Goal: Task Accomplishment & Management: Use online tool/utility

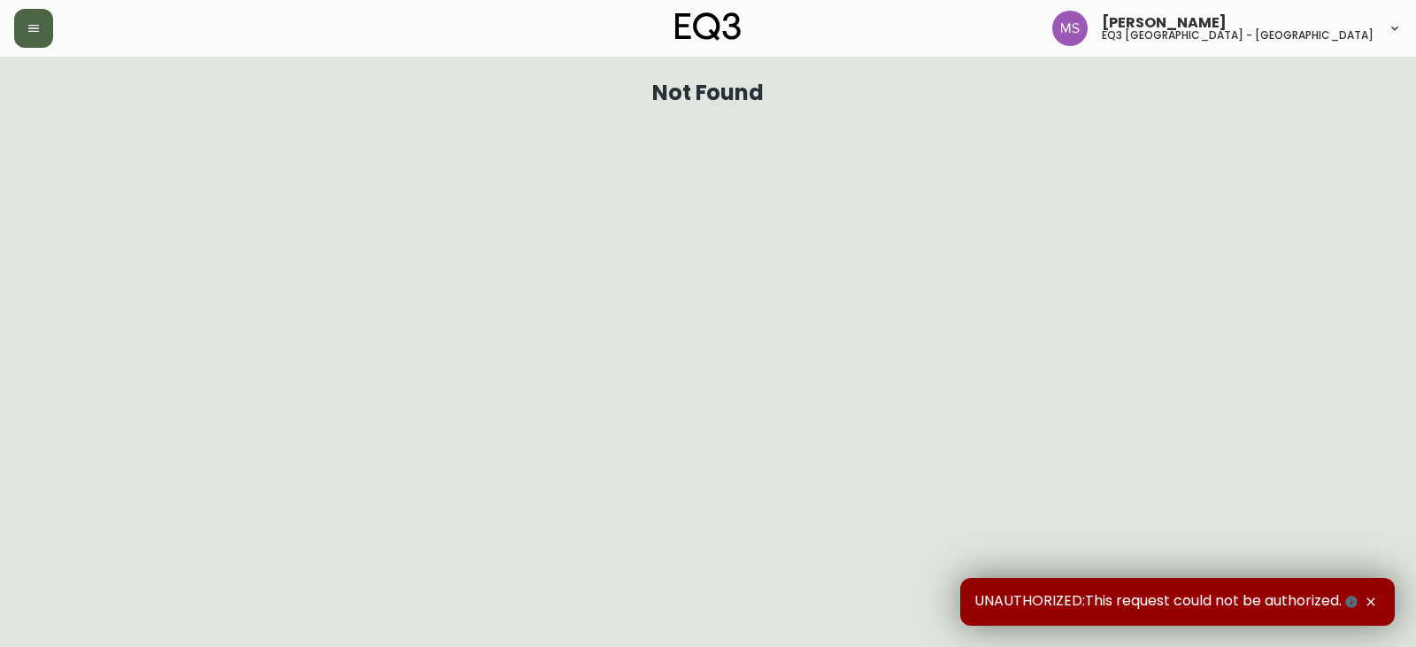
click at [40, 28] on icon "button" at bounding box center [34, 28] width 14 height 14
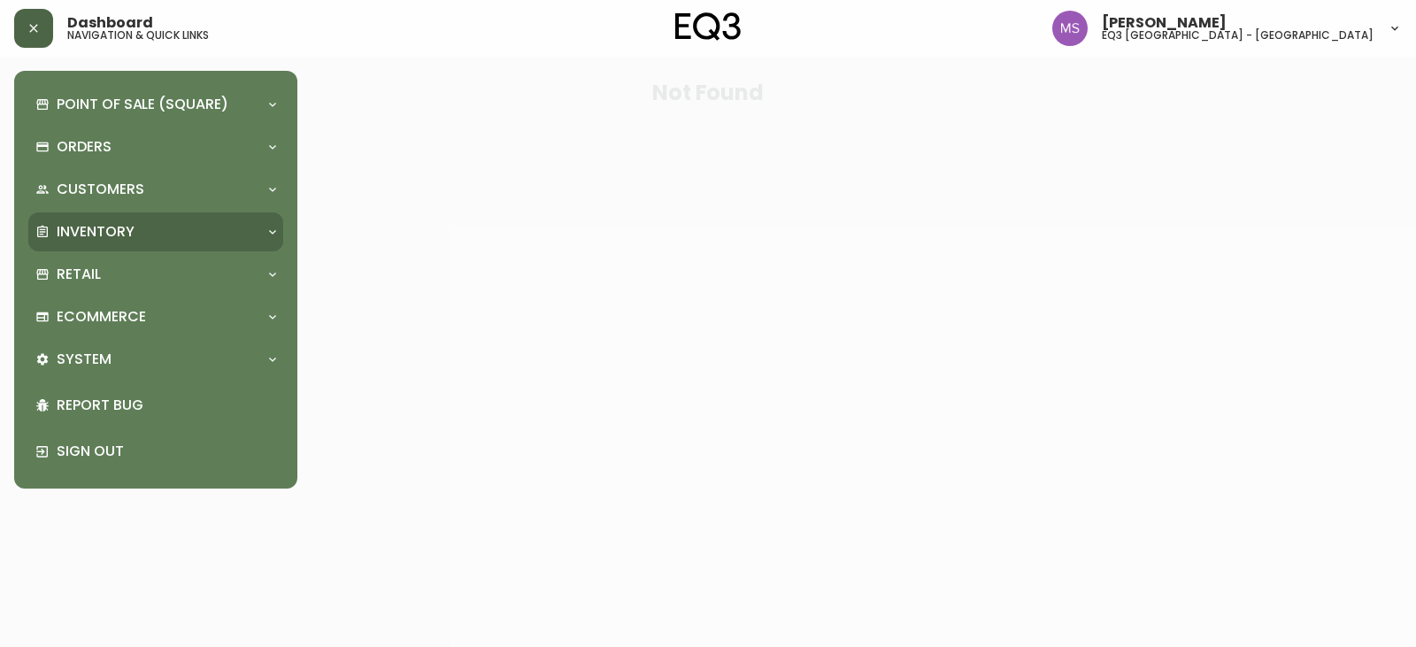
click at [130, 227] on p "Inventory" at bounding box center [96, 231] width 78 height 19
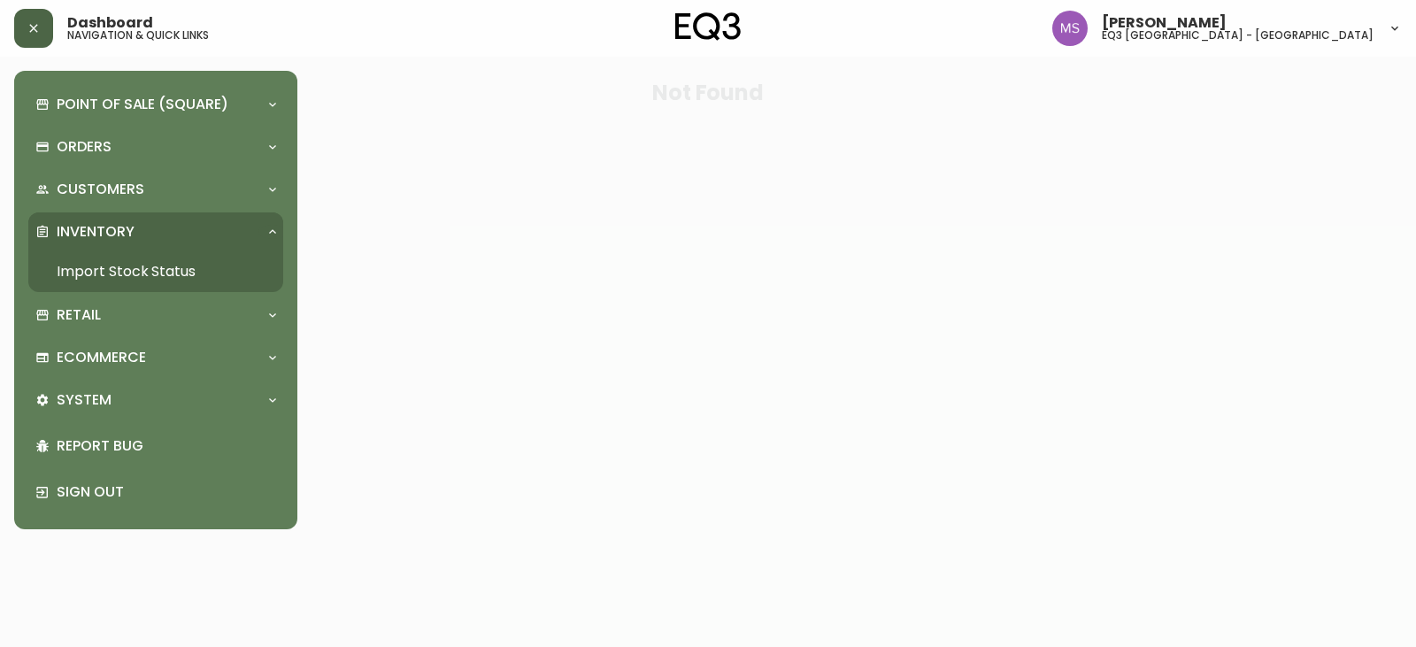
click at [143, 260] on link "Import Stock Status" at bounding box center [155, 271] width 255 height 41
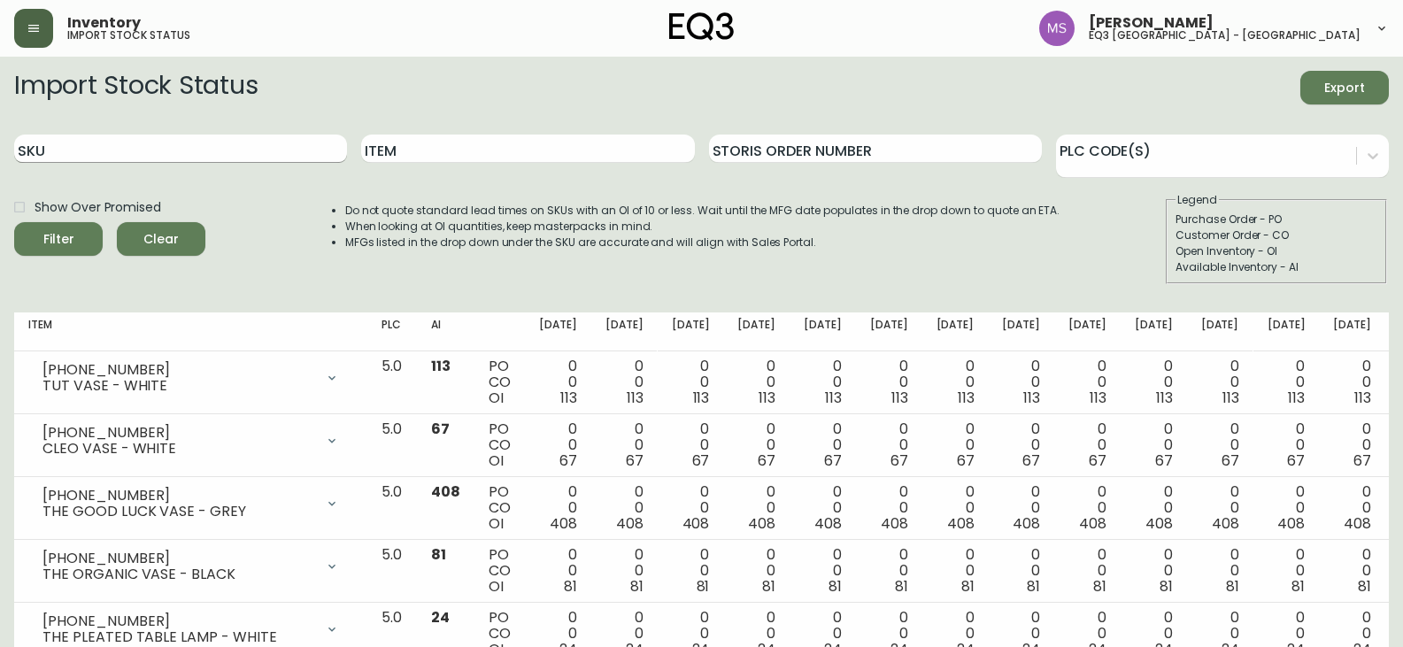
click at [173, 150] on input "SKU" at bounding box center [180, 149] width 333 height 28
paste input "6020-425-13"
click at [14, 222] on button "Filter" at bounding box center [58, 239] width 89 height 34
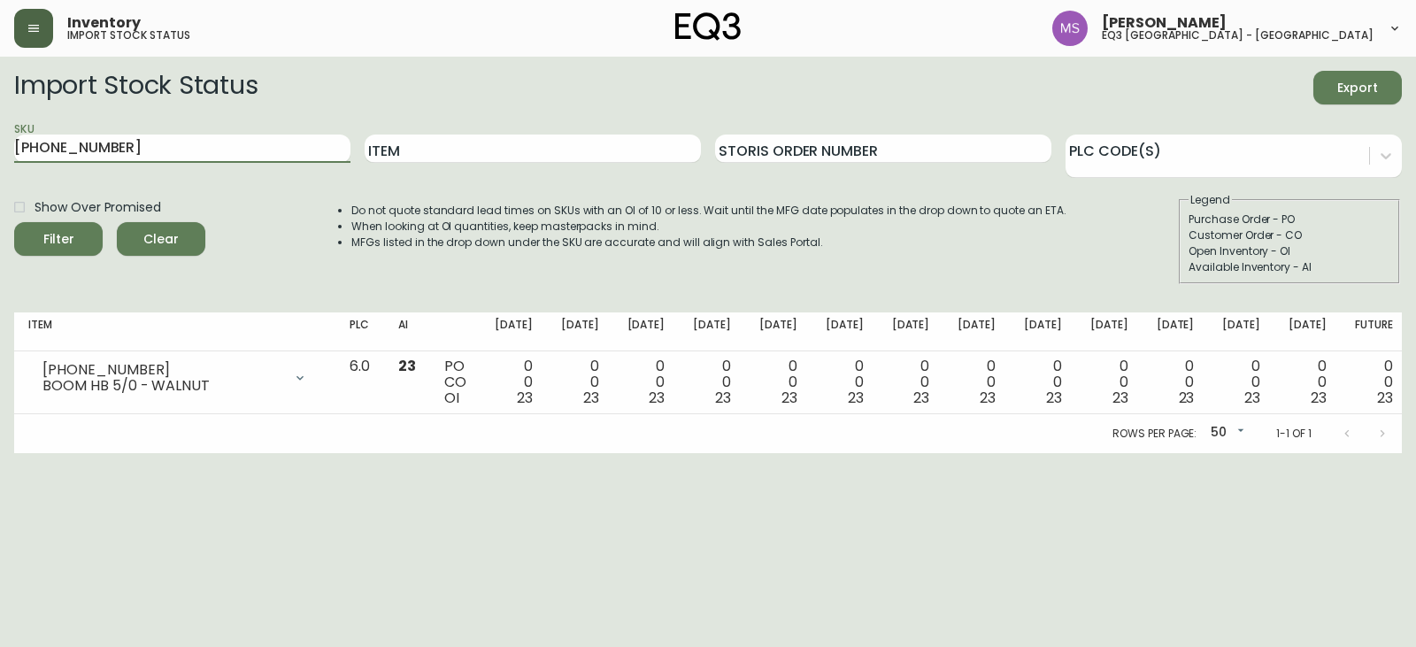
click at [14, 222] on button "Filter" at bounding box center [58, 239] width 89 height 34
click at [0, 76] on main "Import Stock Status Export SKU 6020-425-13 Item Storis Order Number PLC Code(s)…" at bounding box center [708, 255] width 1416 height 397
paste input "19"
click at [14, 222] on button "Filter" at bounding box center [58, 239] width 89 height 34
drag, startPoint x: 157, startPoint y: 145, endPoint x: 0, endPoint y: 143, distance: 156.7
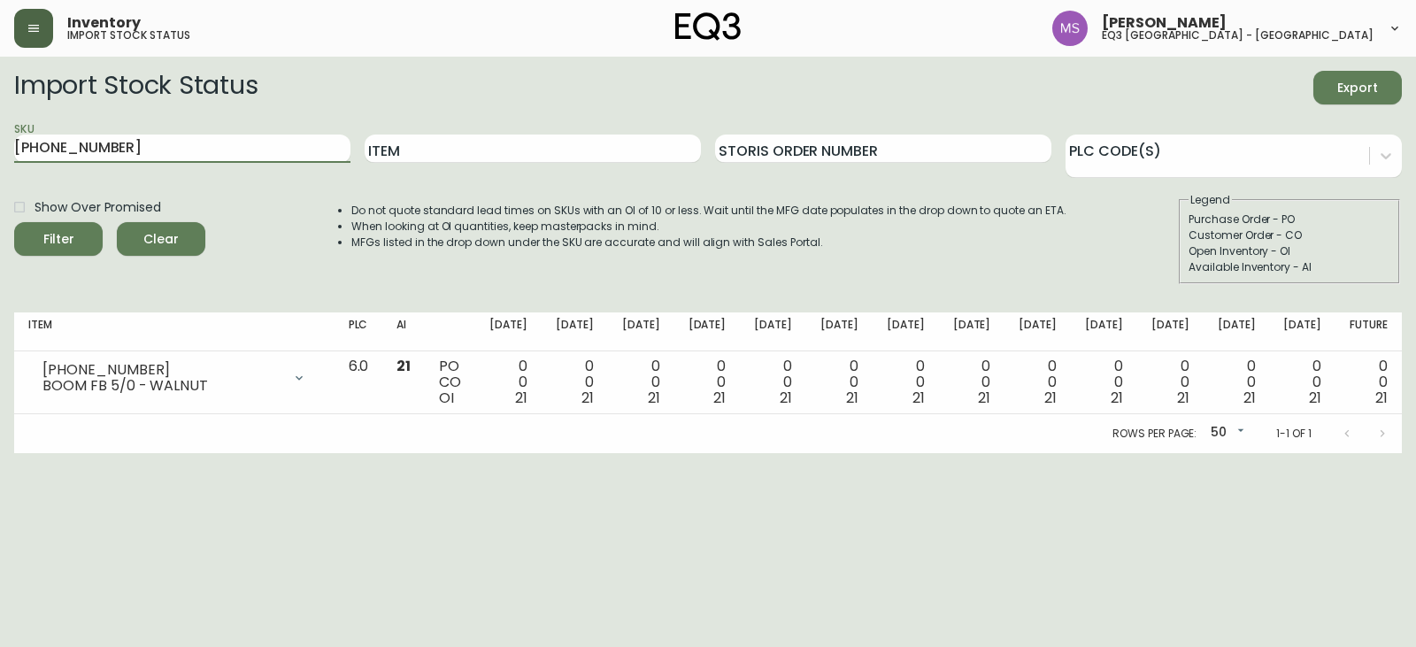
click at [0, 143] on main "Import Stock Status Export SKU 6020-419-13 Item Storis Order Number PLC Code(s)…" at bounding box center [708, 255] width 1416 height 397
paste input "2"
click at [14, 222] on button "Filter" at bounding box center [58, 239] width 89 height 34
drag, startPoint x: 137, startPoint y: 154, endPoint x: 0, endPoint y: 135, distance: 138.4
click at [0, 135] on main "Import Stock Status Export SKU 6020-412-13 Item Storis Order Number PLC Code(s)…" at bounding box center [708, 255] width 1416 height 397
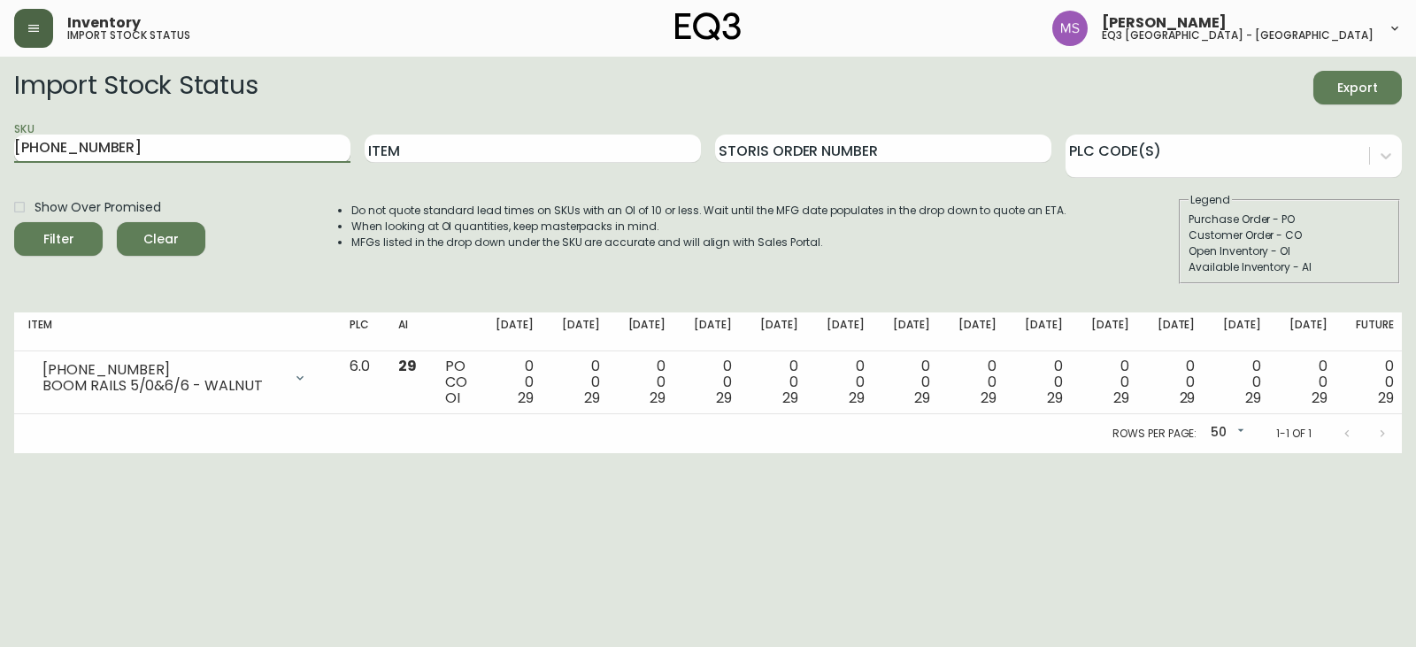
paste input "26"
type input "6020-426-13"
click at [14, 222] on button "Filter" at bounding box center [58, 239] width 89 height 34
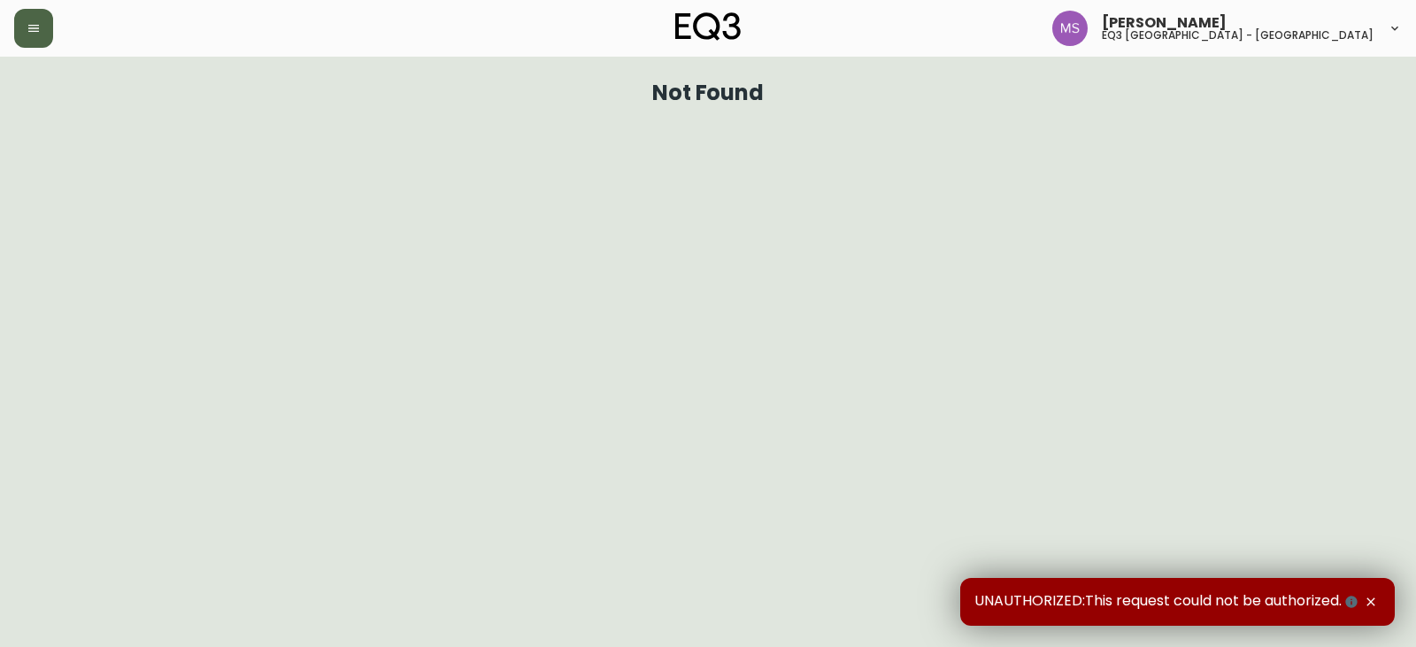
click at [52, 20] on button "button" at bounding box center [33, 28] width 39 height 39
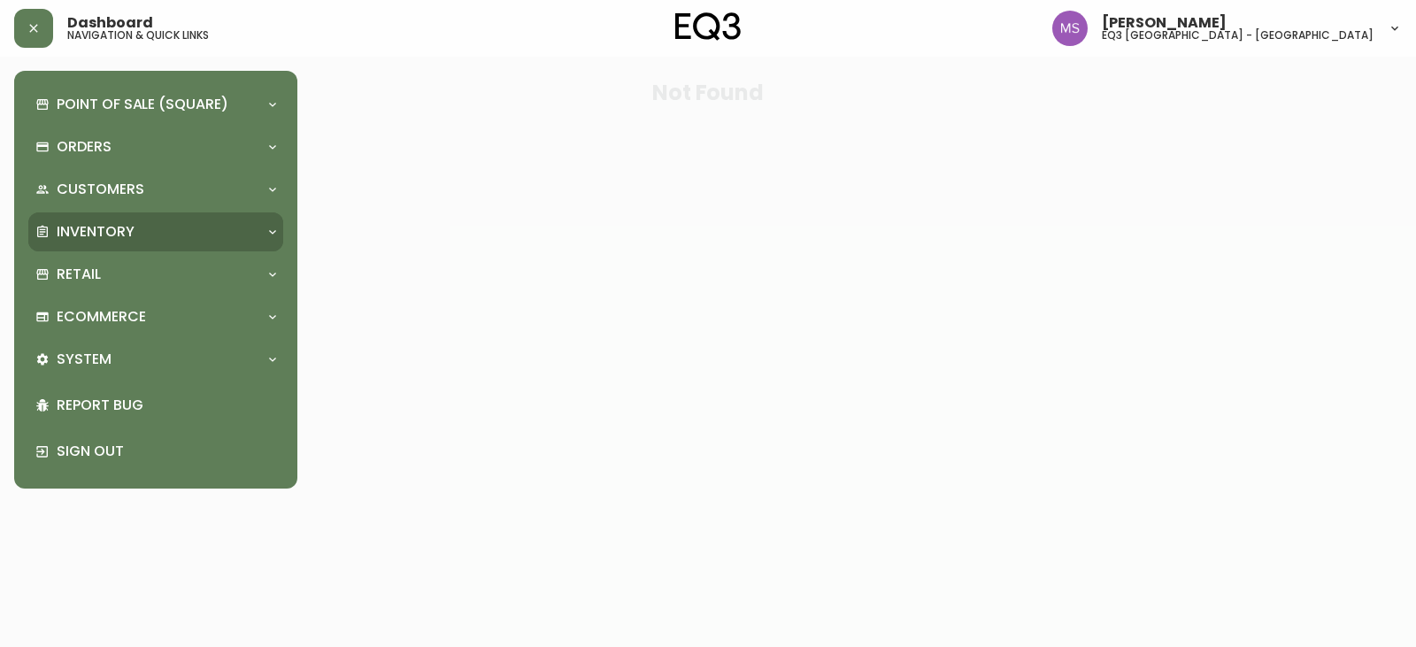
click at [91, 235] on p "Inventory" at bounding box center [96, 231] width 78 height 19
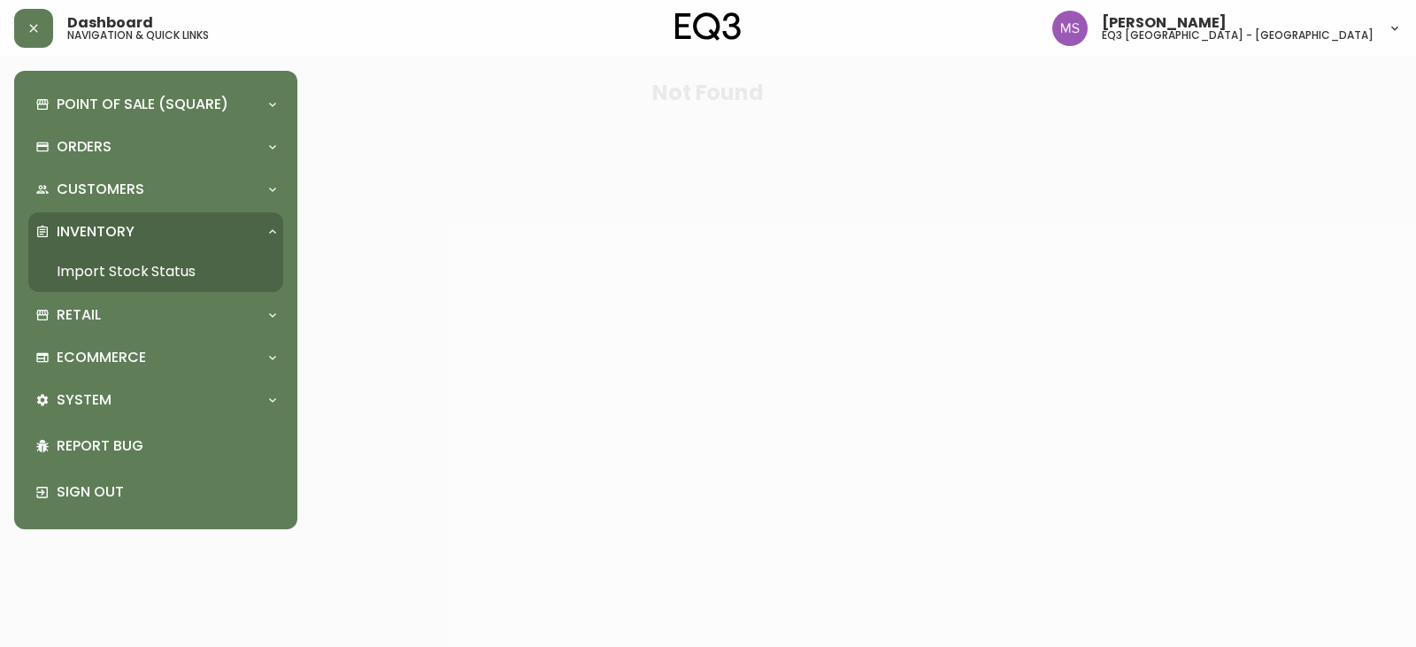
click at [132, 277] on link "Import Stock Status" at bounding box center [155, 271] width 255 height 41
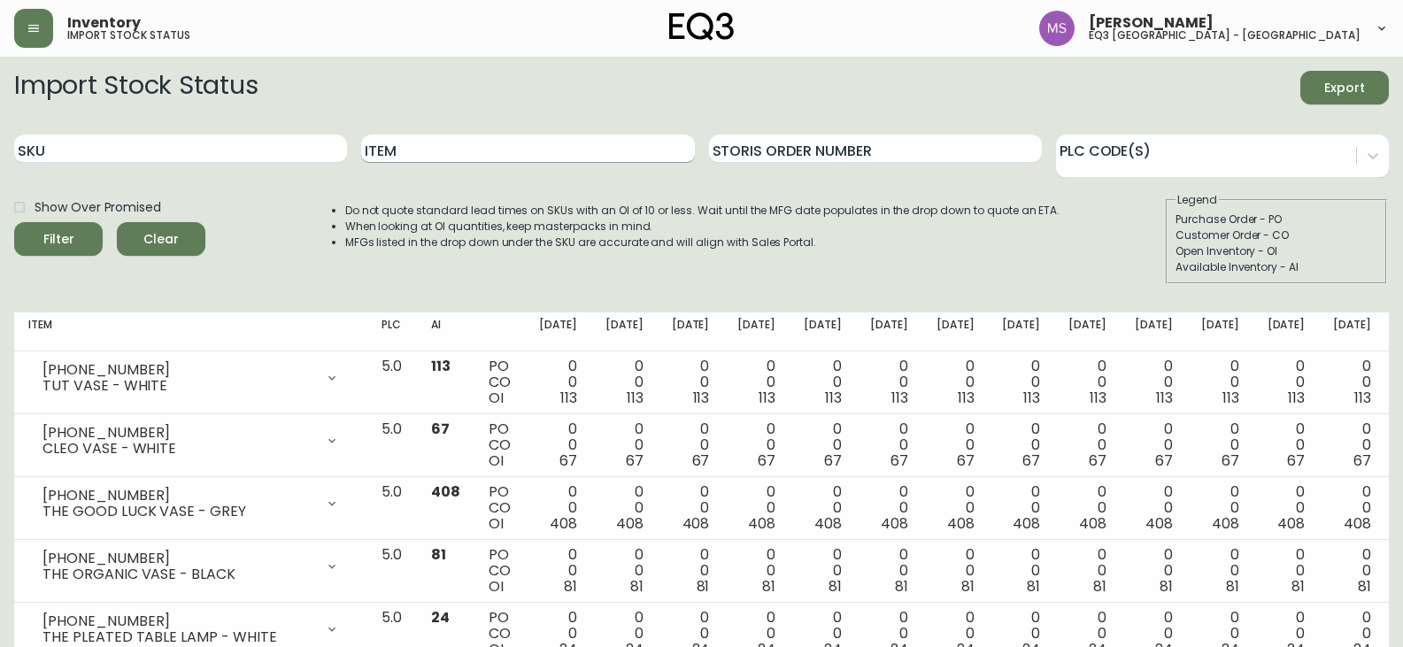
click at [444, 148] on input "Item" at bounding box center [527, 149] width 333 height 28
type input "BASOON"
click at [14, 222] on button "Filter" at bounding box center [58, 239] width 89 height 34
